Goal: Navigation & Orientation: Go to known website

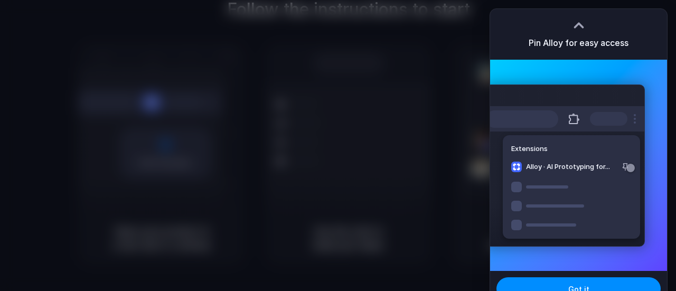
click at [381, 198] on div at bounding box center [338, 145] width 676 height 291
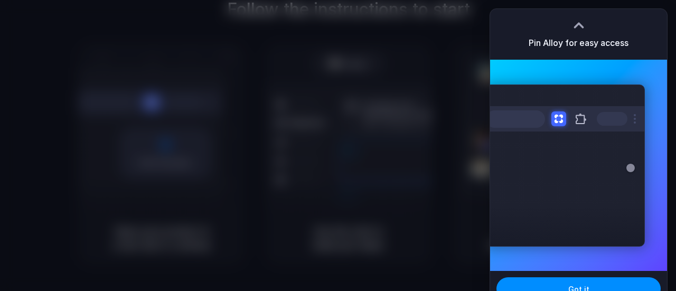
click at [582, 26] on div at bounding box center [579, 25] width 16 height 16
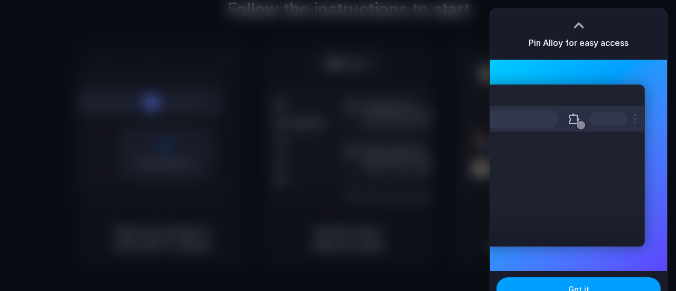
click at [537, 281] on button "Got it" at bounding box center [579, 288] width 164 height 23
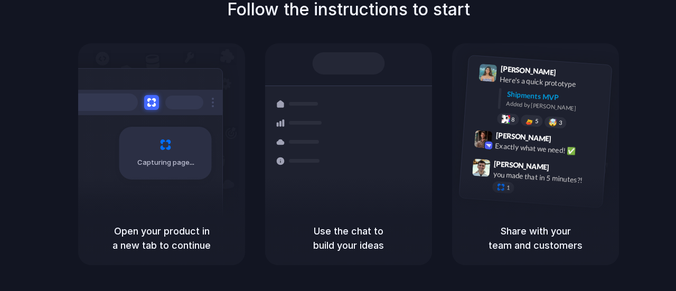
click at [161, 152] on div "Capturing page" at bounding box center [165, 153] width 92 height 53
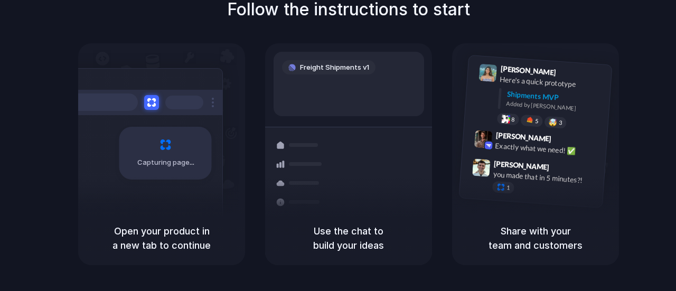
click at [154, 111] on div at bounding box center [143, 102] width 158 height 25
click at [152, 101] on button at bounding box center [151, 102] width 15 height 15
